Goal: Task Accomplishment & Management: Manage account settings

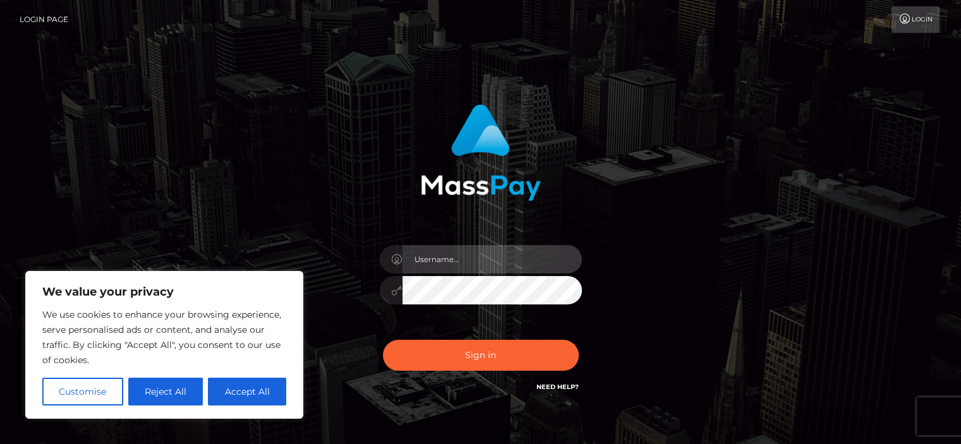
click at [458, 260] on input "text" at bounding box center [493, 259] width 180 height 28
click at [442, 255] on input "text" at bounding box center [493, 259] width 180 height 28
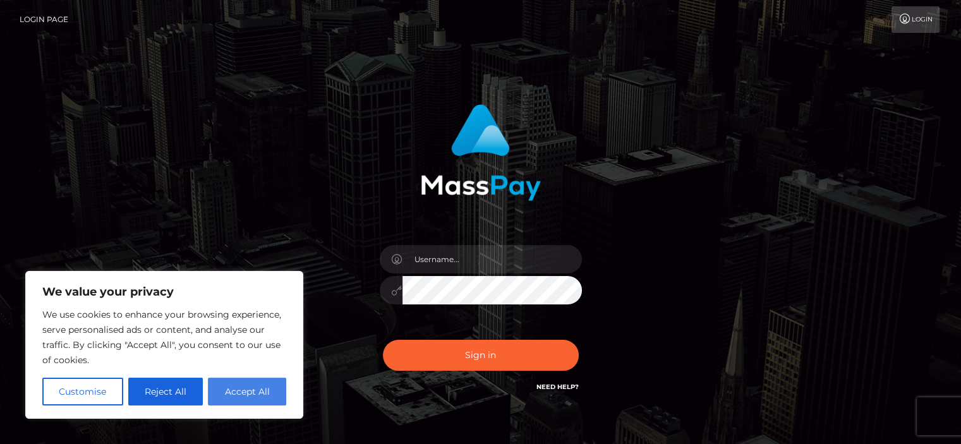
click at [238, 389] on button "Accept All" at bounding box center [247, 392] width 78 height 28
checkbox input "true"
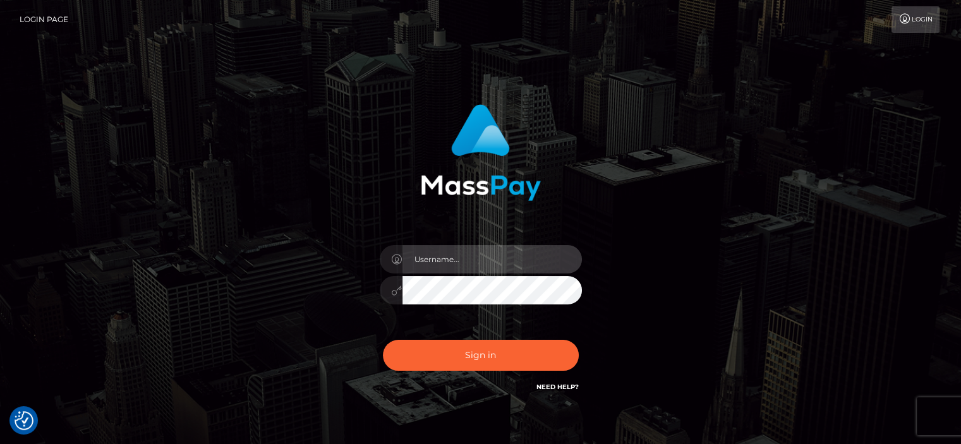
click at [426, 264] on input "text" at bounding box center [493, 259] width 180 height 28
type input "a_carjaliu@yahoo.com"
click at [383, 340] on button "Sign in" at bounding box center [481, 355] width 196 height 31
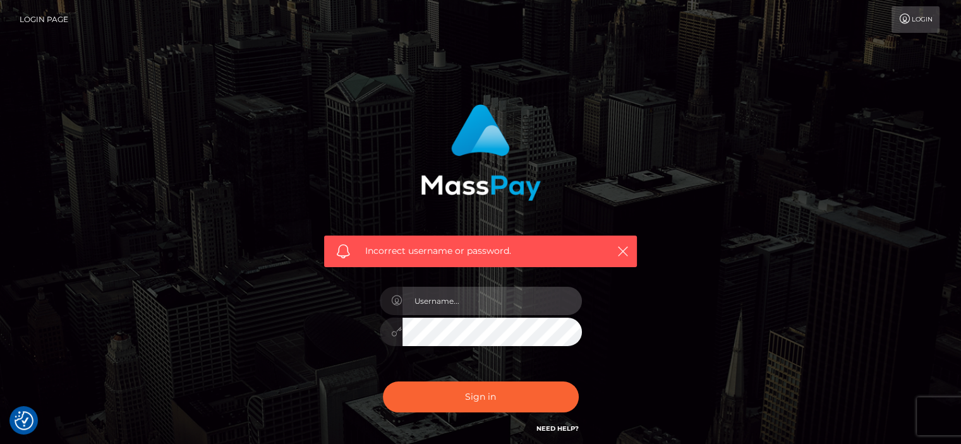
click at [422, 293] on input "text" at bounding box center [493, 301] width 180 height 28
type input "[EMAIL_ADDRESS][DOMAIN_NAME]"
click at [383, 382] on button "Sign in" at bounding box center [481, 397] width 196 height 31
checkbox input "true"
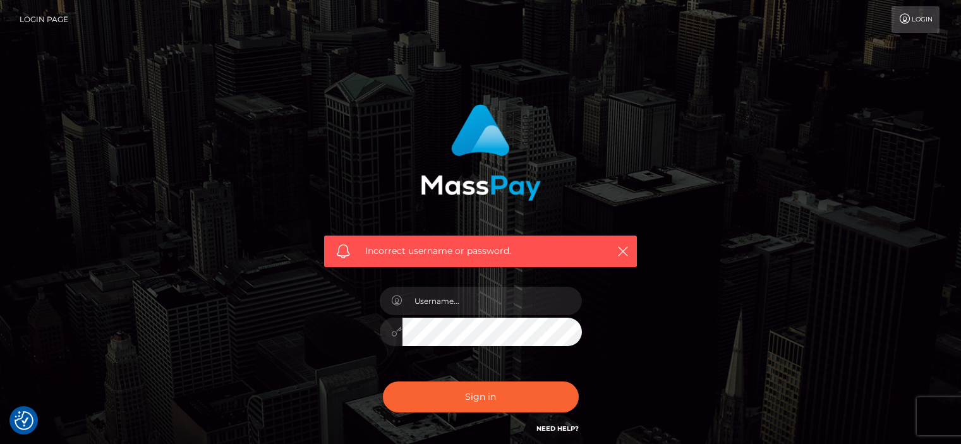
checkbox input "true"
